Goal: Task Accomplishment & Management: Manage account settings

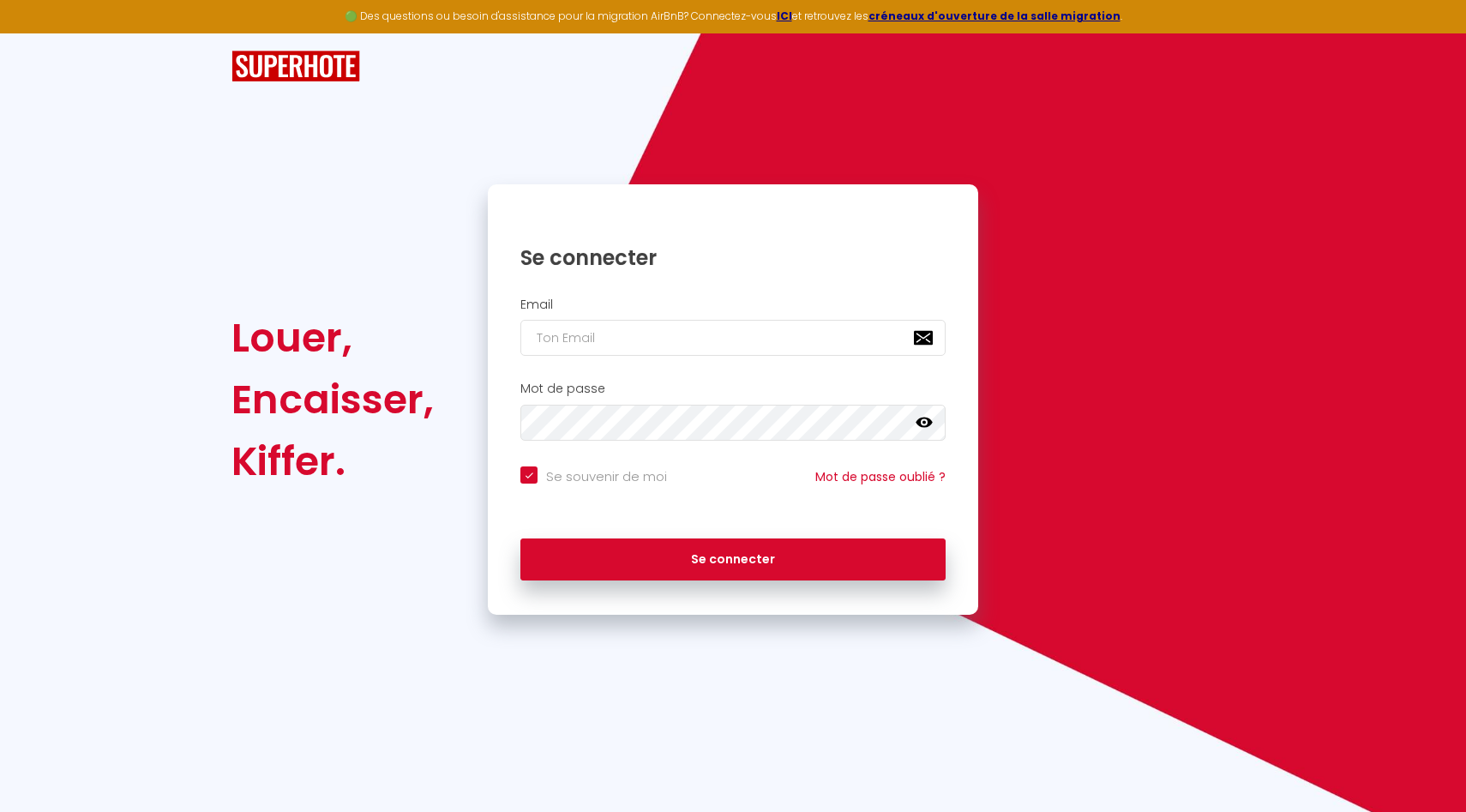
drag, startPoint x: 609, startPoint y: 318, endPoint x: 609, endPoint y: 334, distance: 16.0
click at [609, 334] on div "Email" at bounding box center [733, 327] width 469 height 59
click at [609, 334] on input "email" at bounding box center [733, 338] width 425 height 36
click at [0, 811] on com-1password-button at bounding box center [0, 812] width 0 height 0
type input "[EMAIL_ADDRESS][DOMAIN_NAME]"
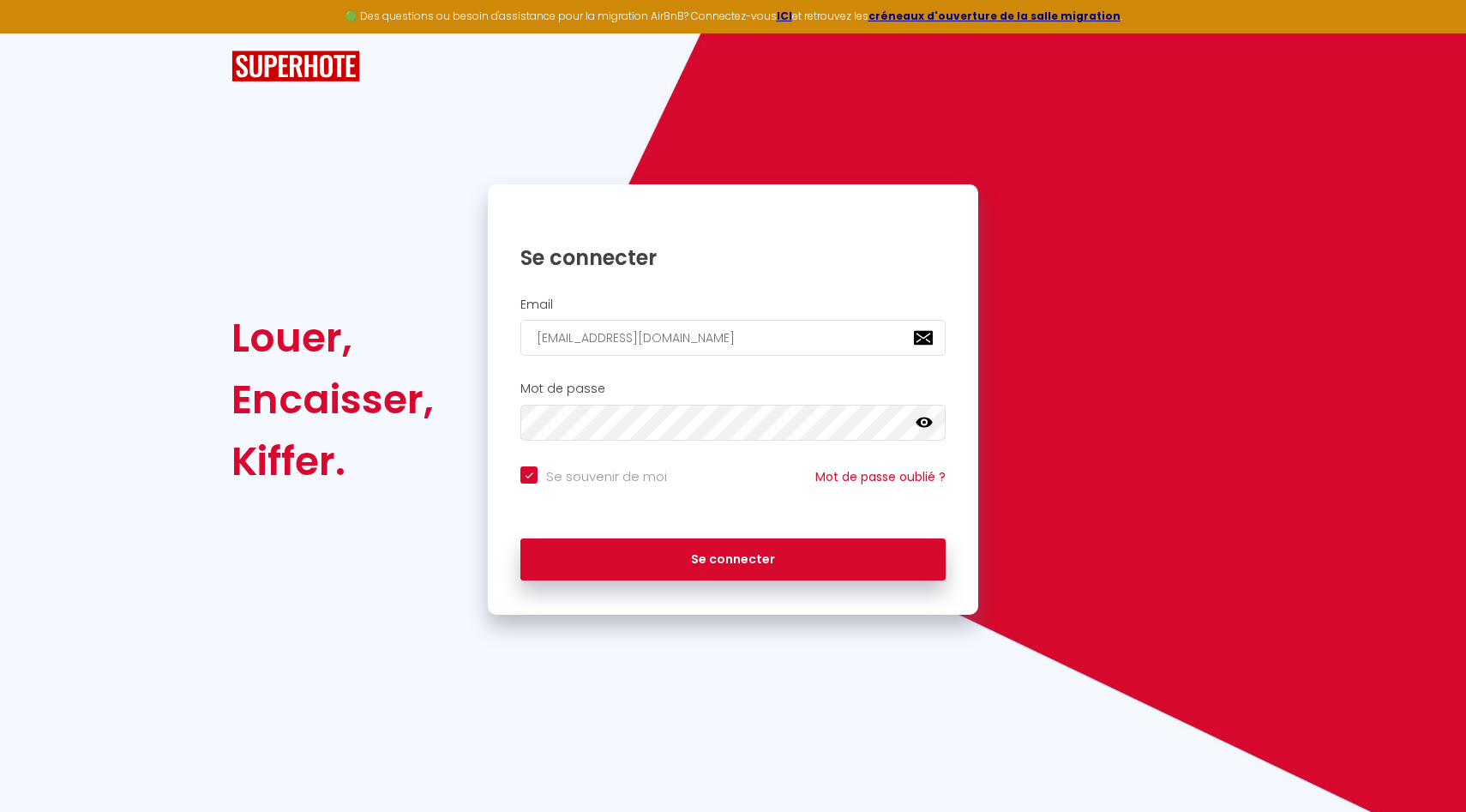
checkbox input "true"
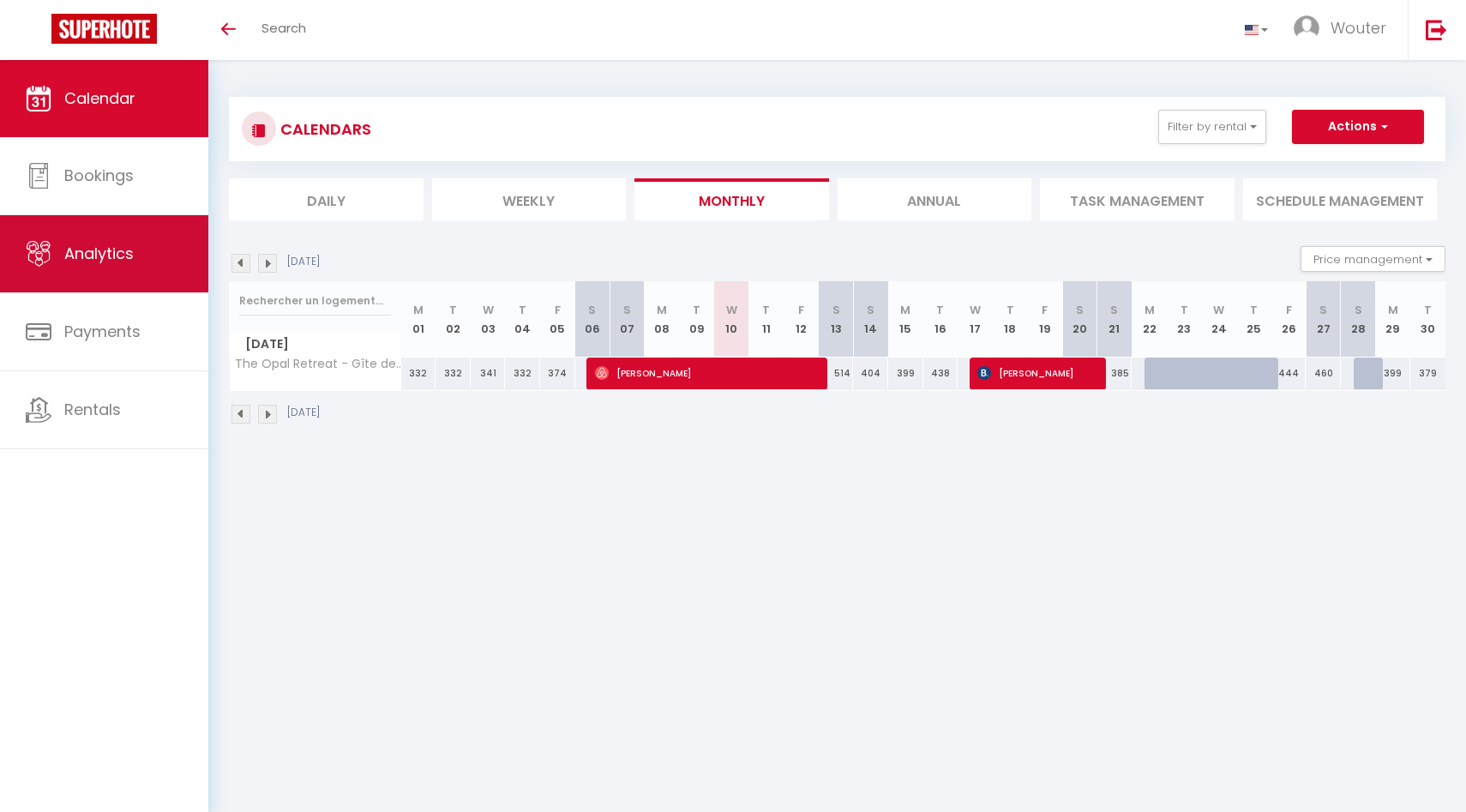
click at [104, 228] on link "Analytics" at bounding box center [104, 254] width 209 height 77
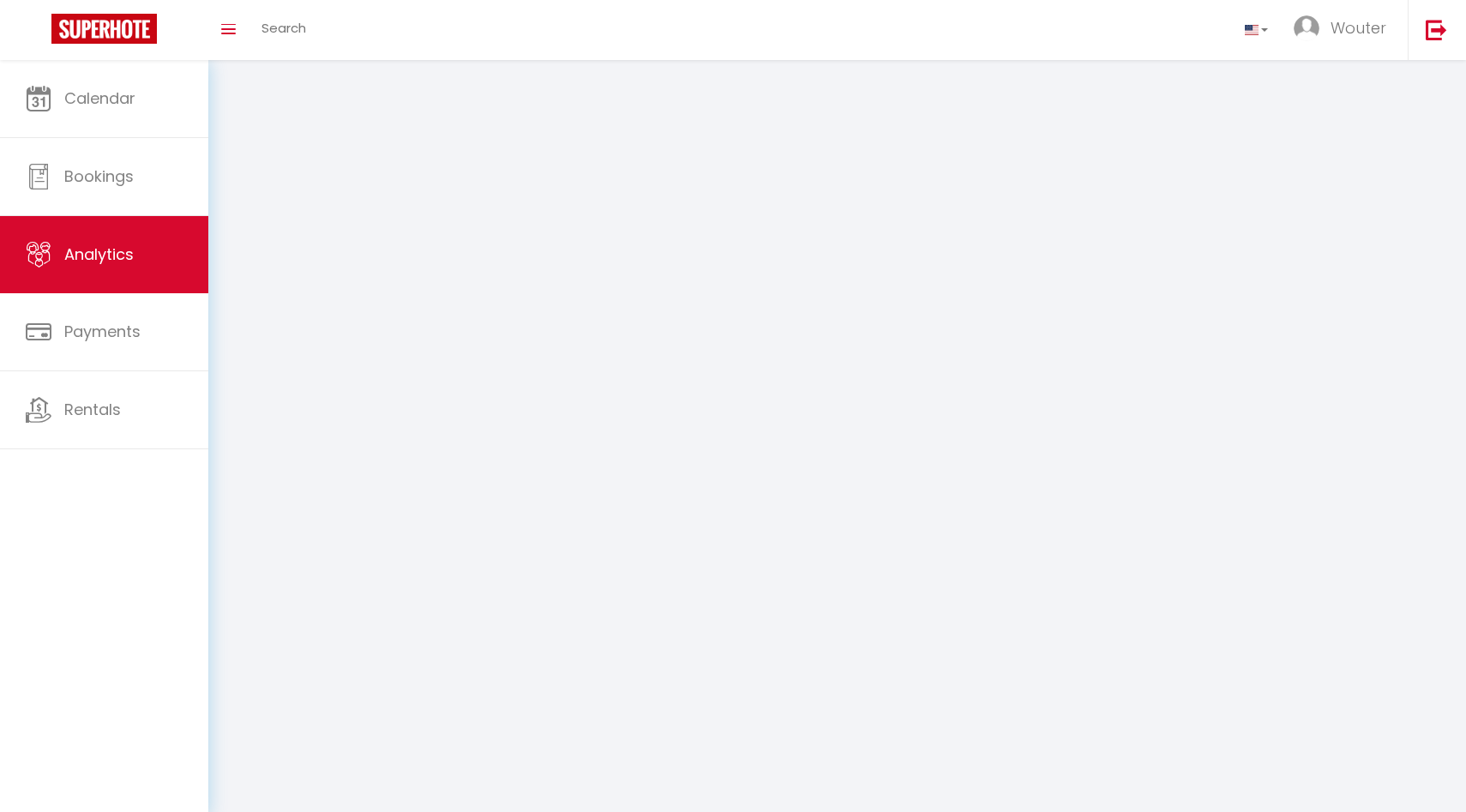
select select "2025"
select select "9"
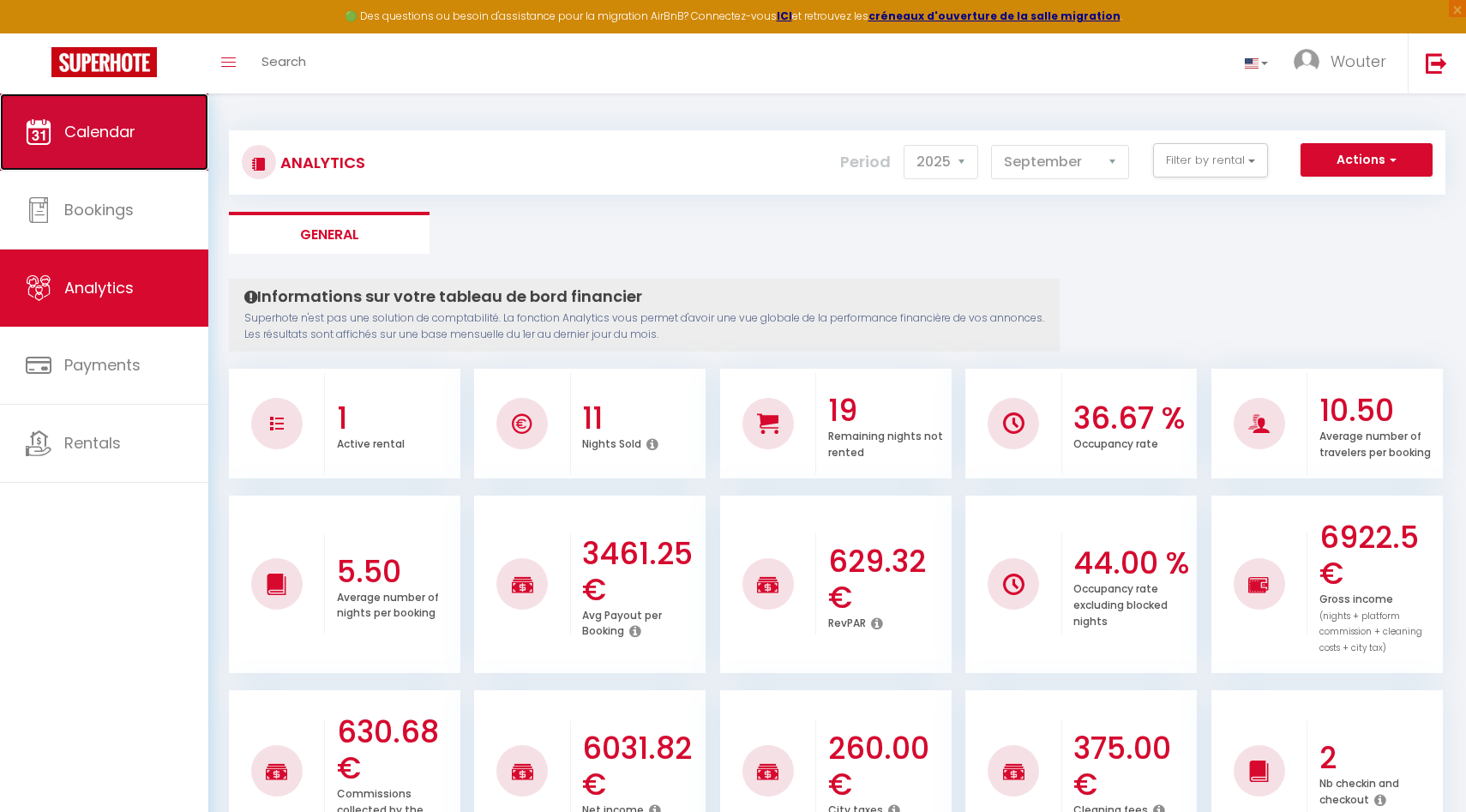
click at [107, 147] on link "Calendar" at bounding box center [104, 132] width 209 height 77
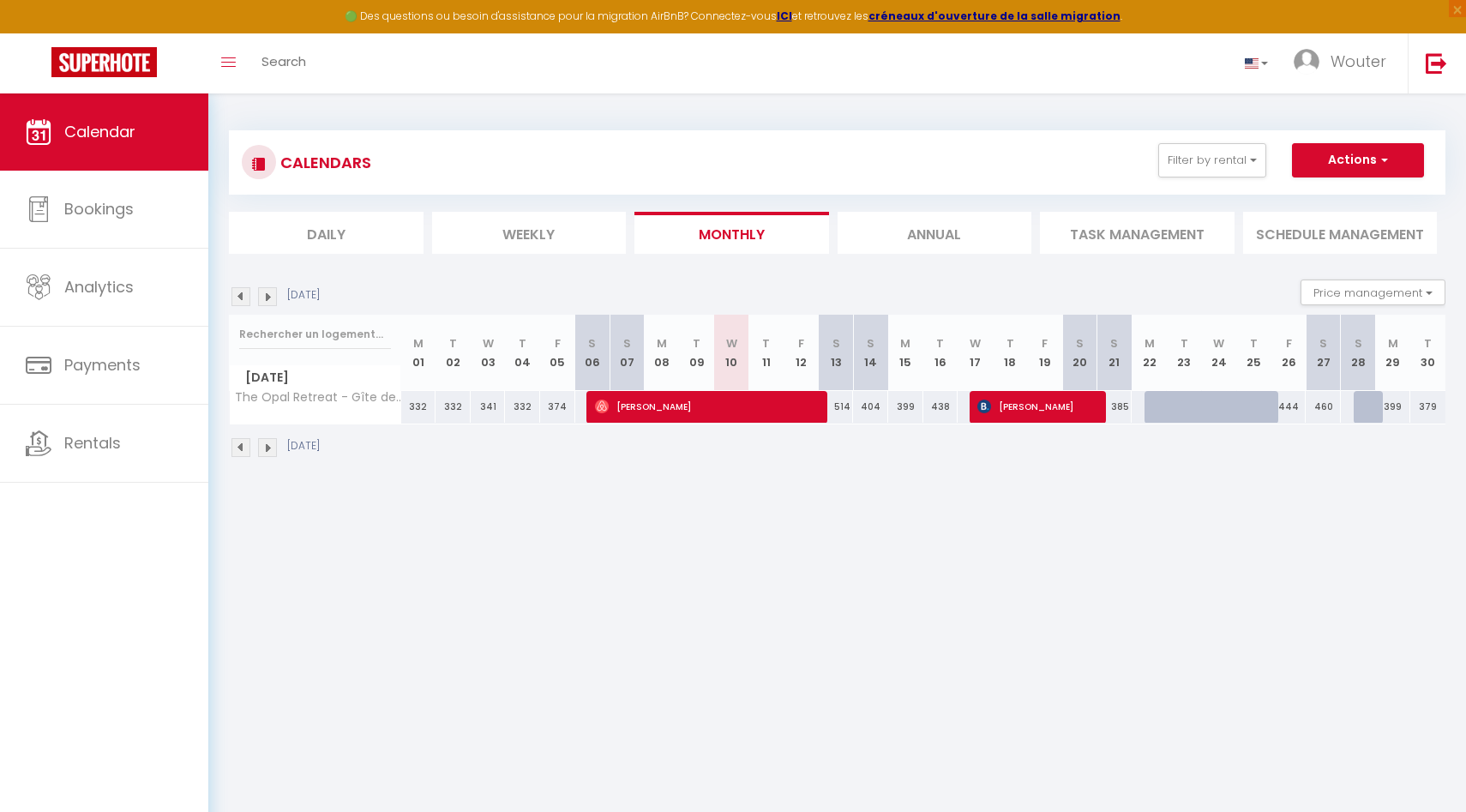
click at [1167, 410] on div at bounding box center [1184, 407] width 35 height 32
type input "462"
type input "[DATE]"
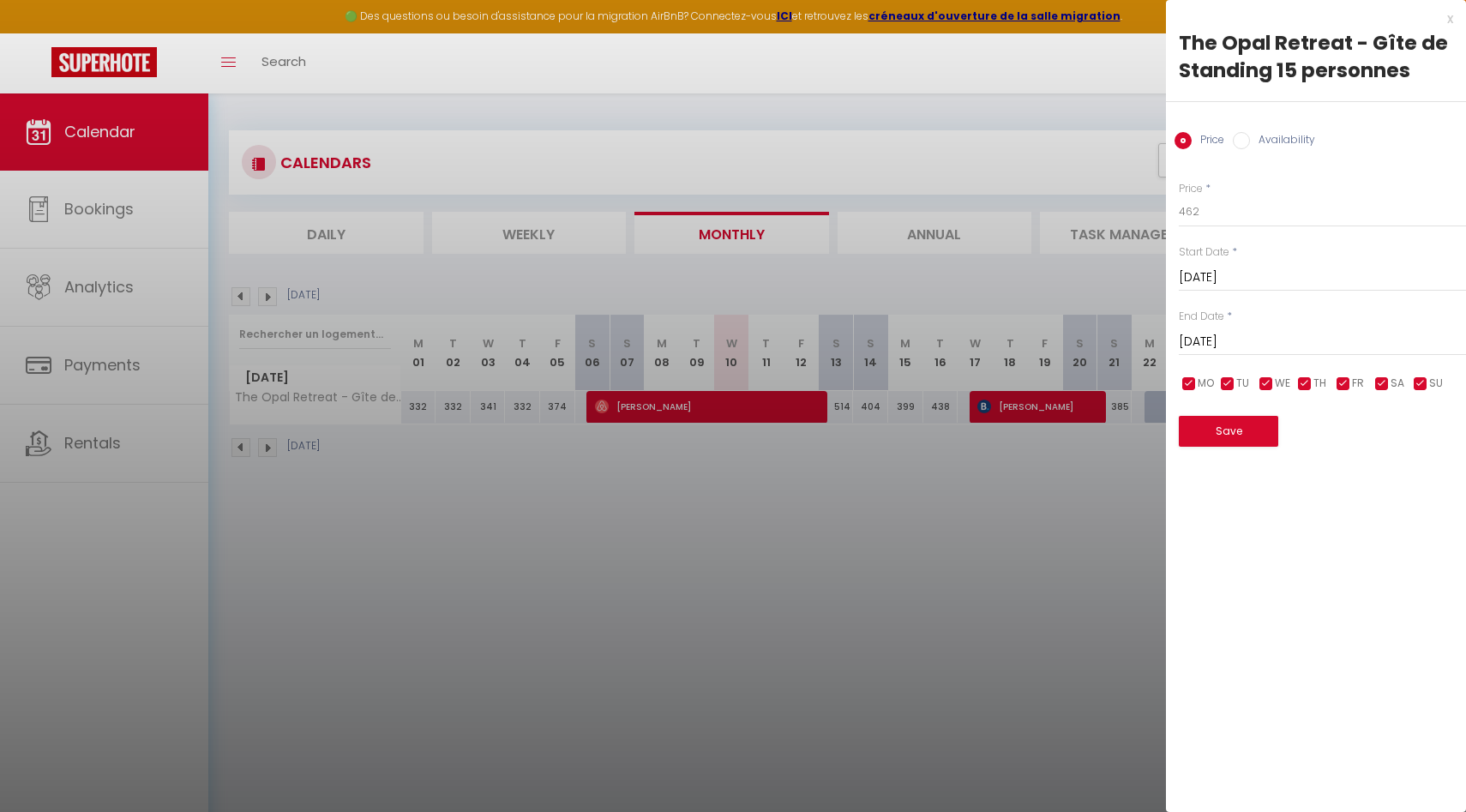
click at [1085, 74] on div at bounding box center [733, 406] width 1466 height 812
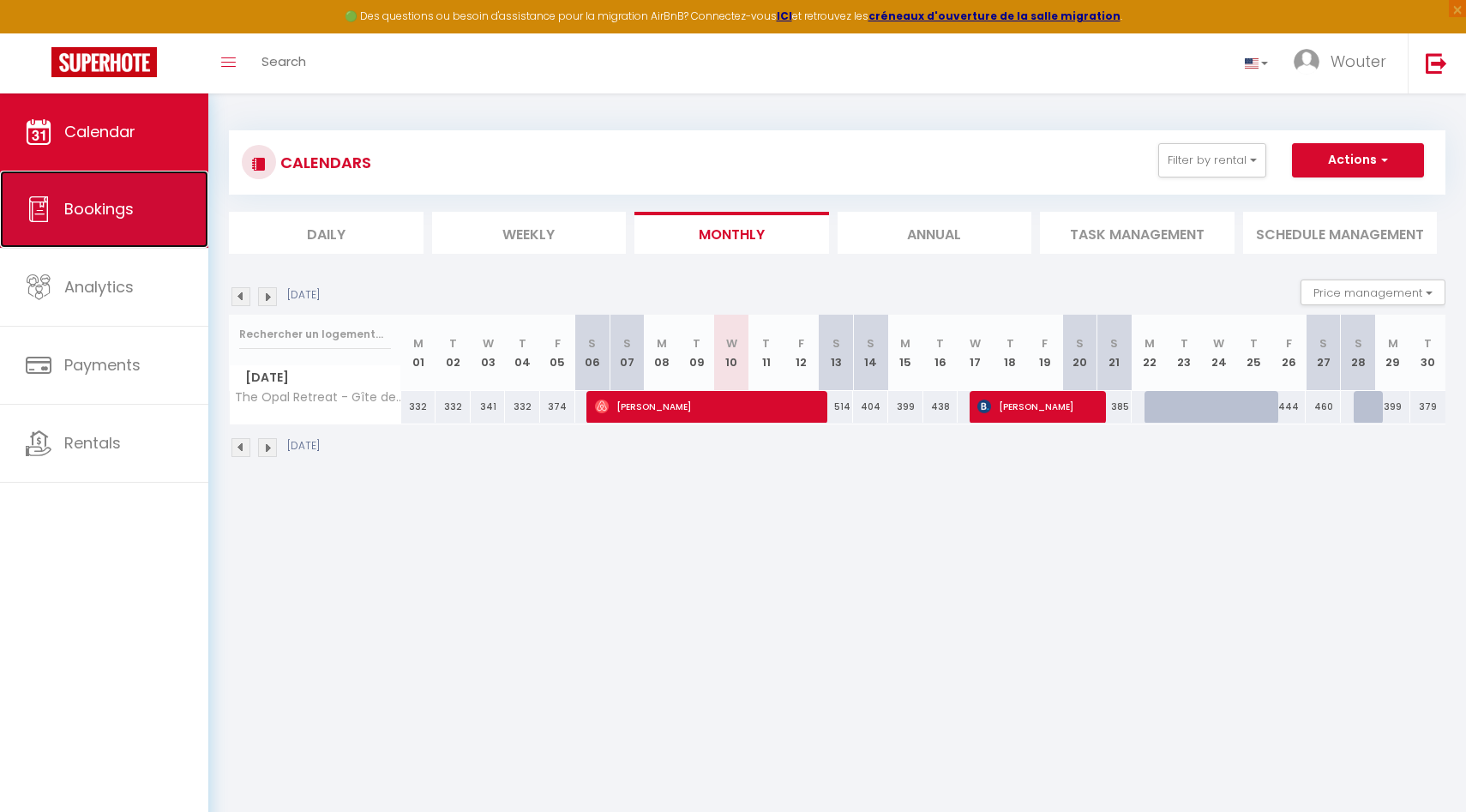
click at [133, 224] on link "Bookings" at bounding box center [104, 210] width 209 height 77
select select "not_cancelled"
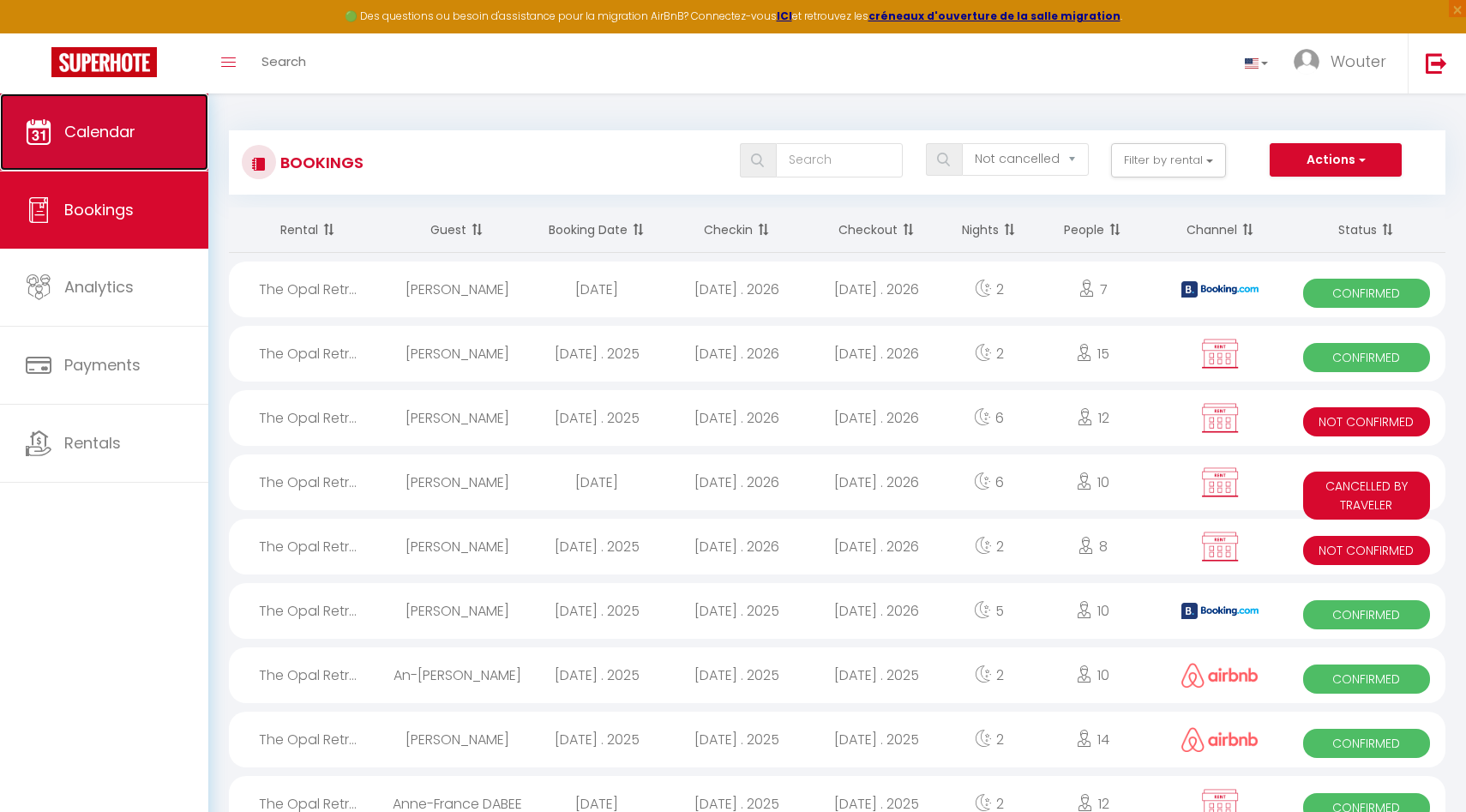
click at [106, 136] on span "Calendar" at bounding box center [99, 131] width 71 height 22
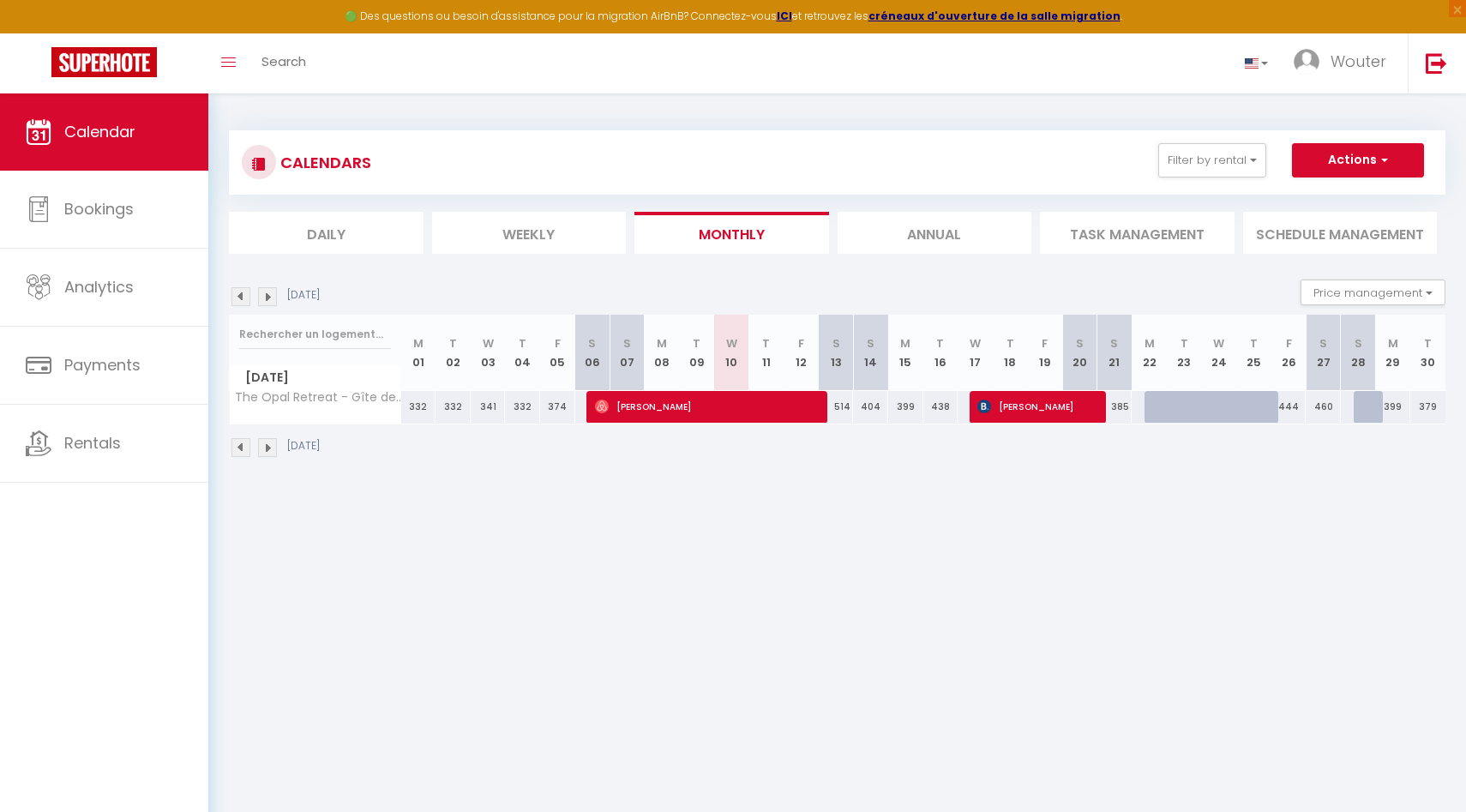
click at [264, 296] on img at bounding box center [267, 296] width 19 height 19
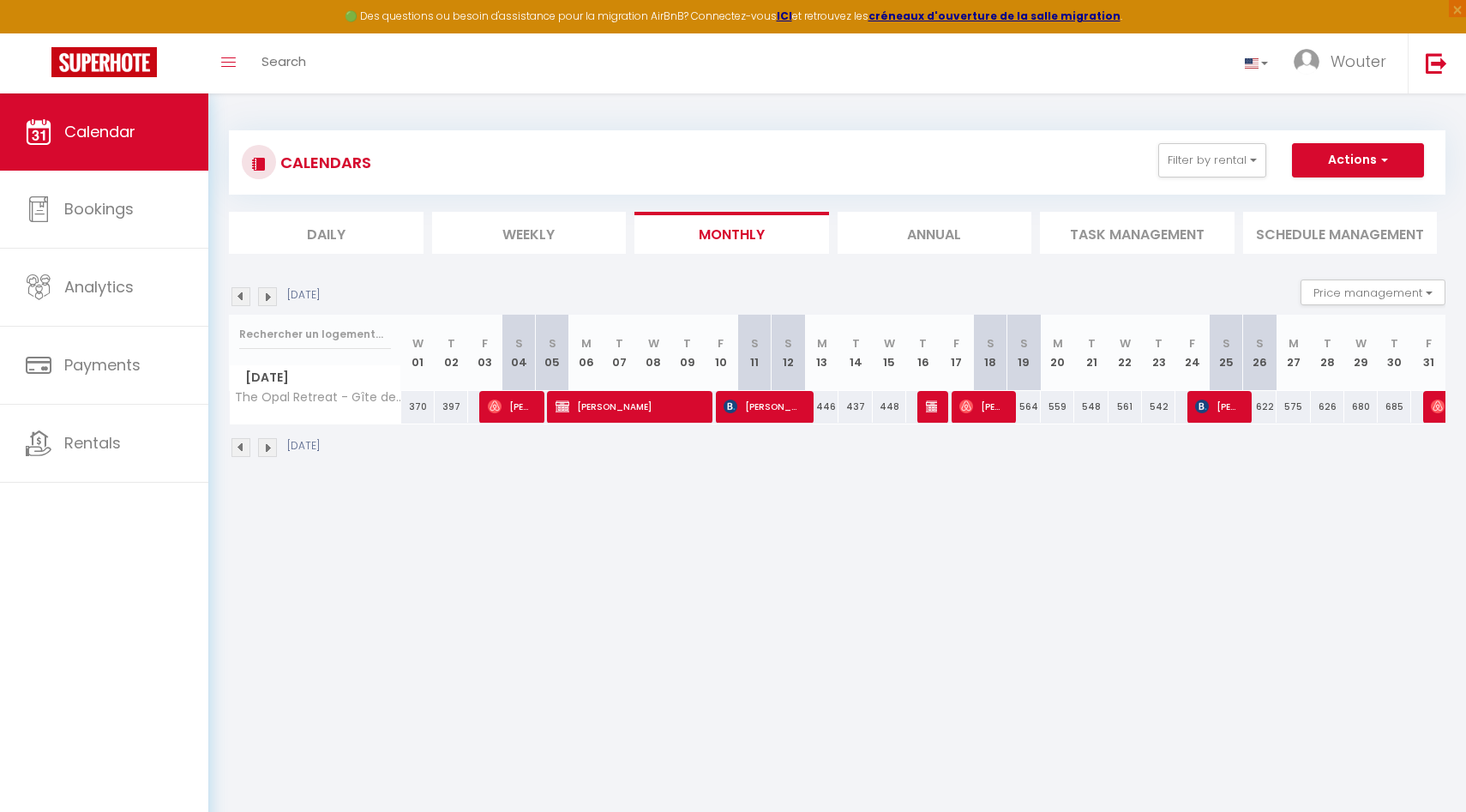
click at [264, 296] on img at bounding box center [267, 296] width 19 height 19
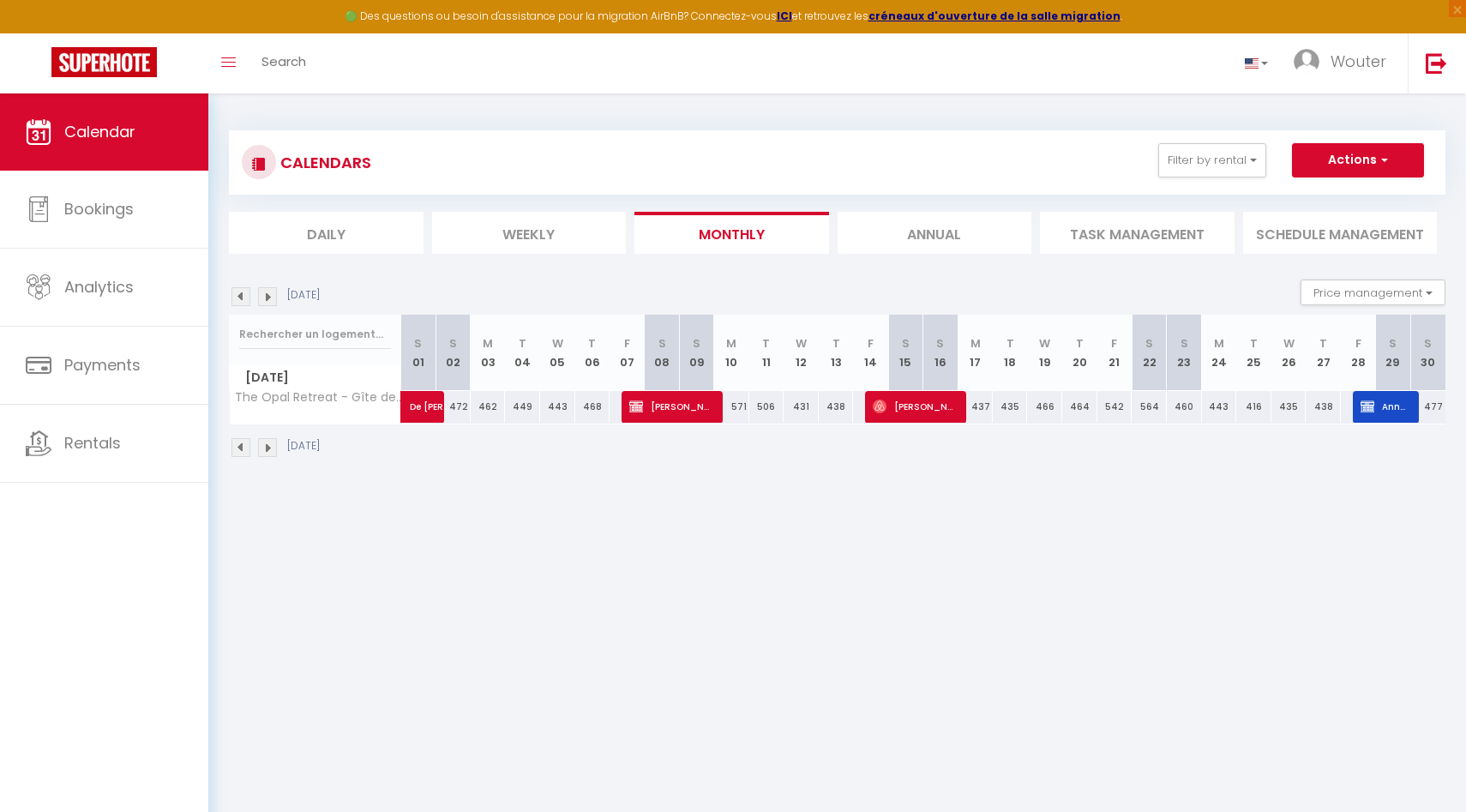
click at [264, 296] on img at bounding box center [267, 296] width 19 height 19
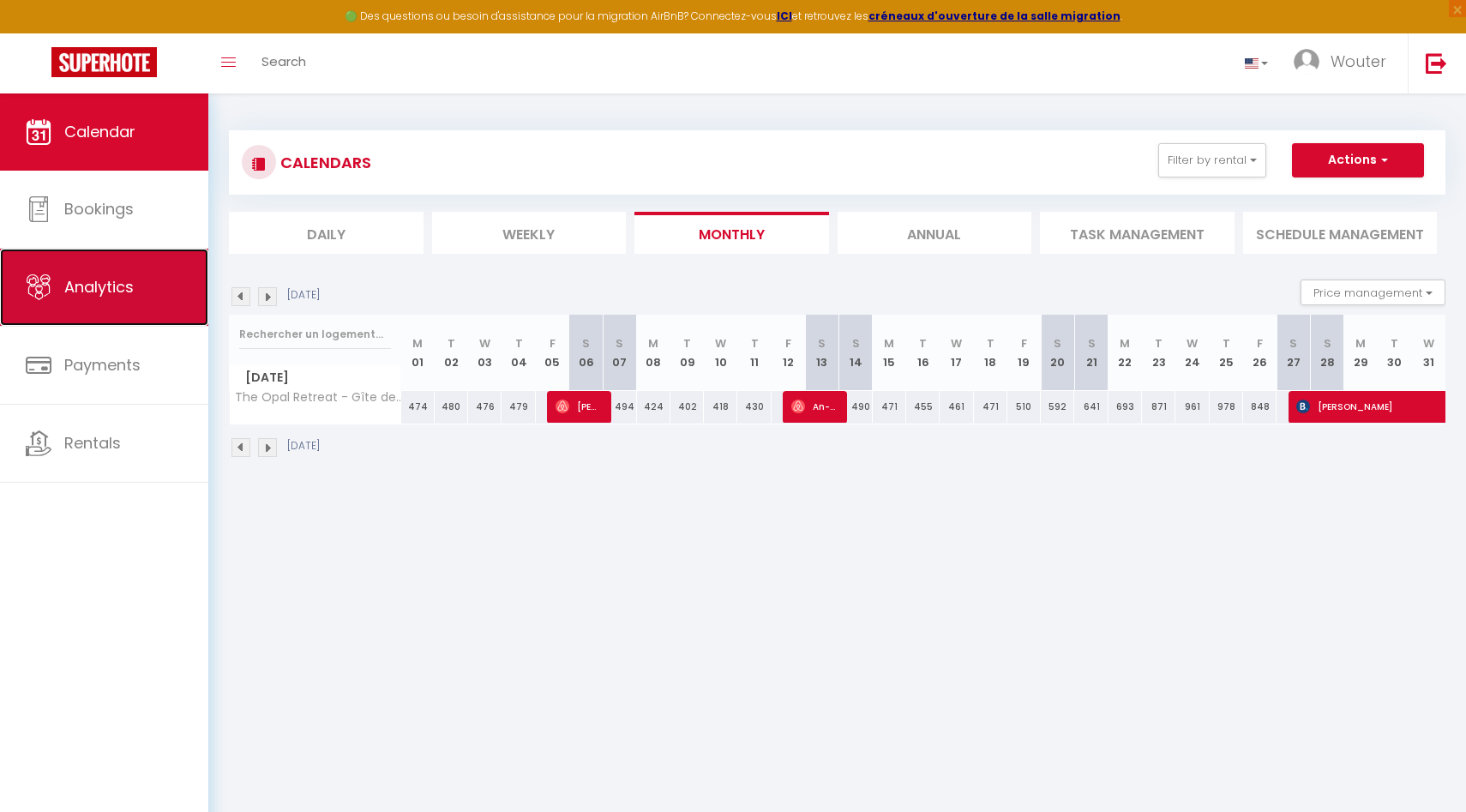
click at [117, 271] on link "Analytics" at bounding box center [104, 287] width 209 height 77
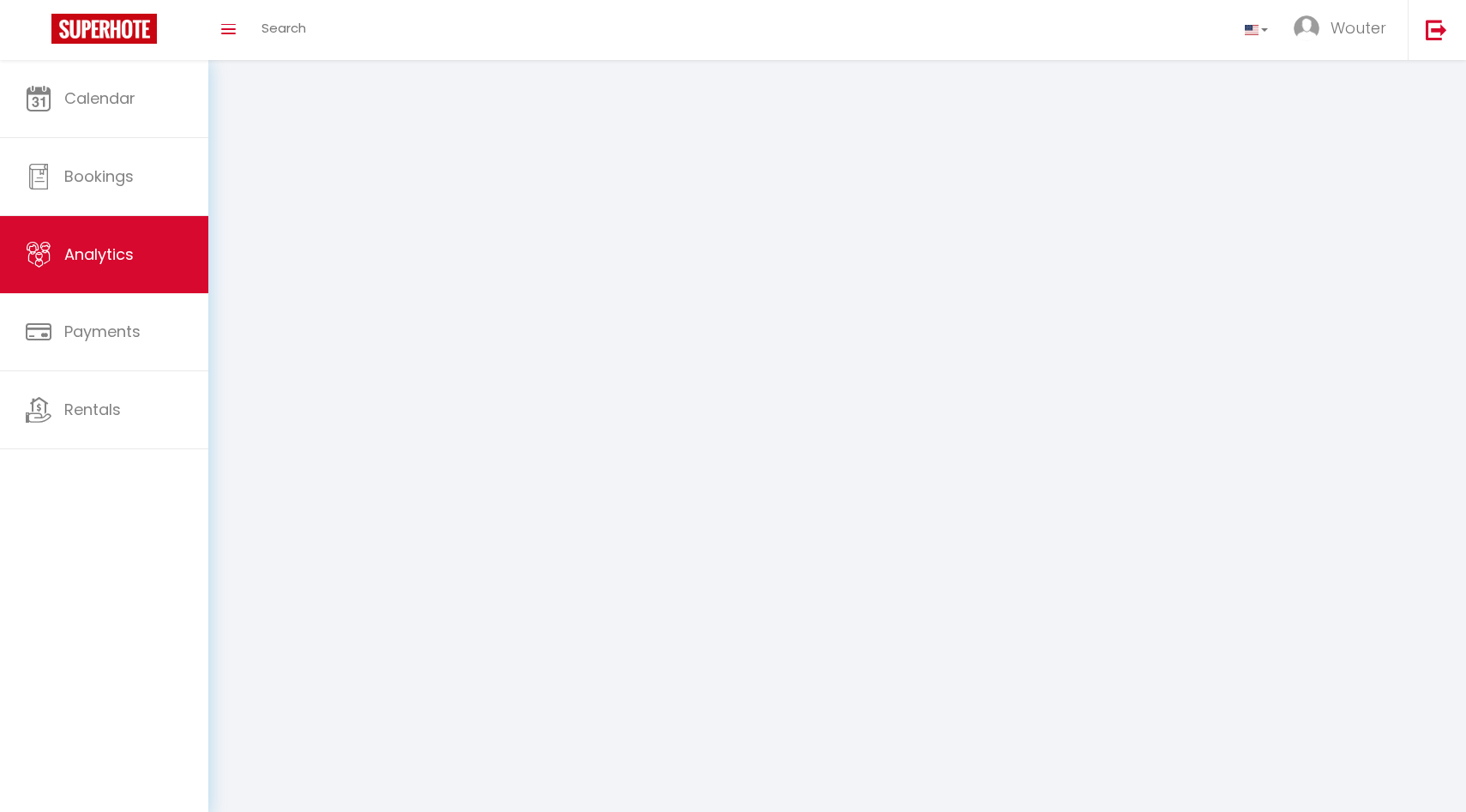
select select "2025"
select select "9"
